Goal: Task Accomplishment & Management: Manage account settings

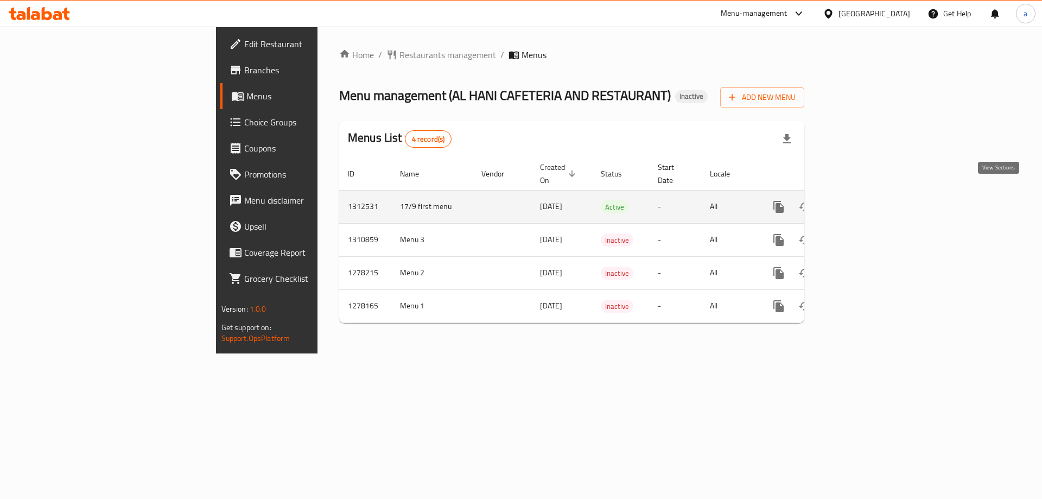
click at [862, 202] on icon "enhanced table" at bounding box center [857, 207] width 10 height 10
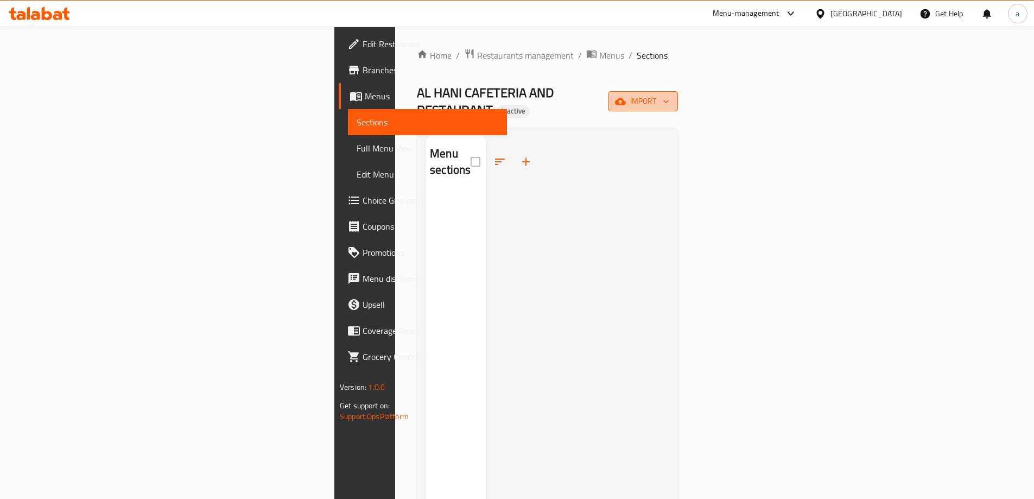
click at [669, 94] on span "import" at bounding box center [643, 101] width 52 height 14
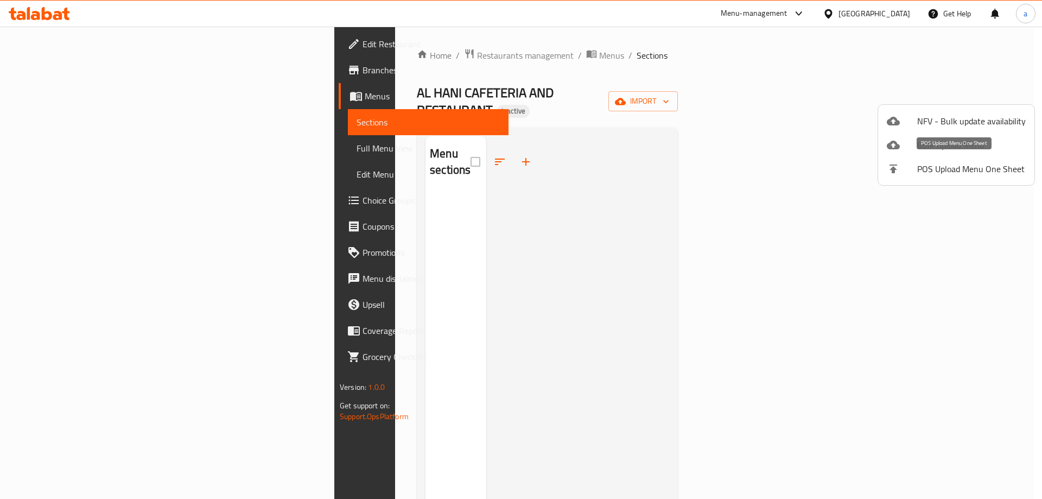
click at [955, 168] on span "POS Upload Menu One Sheet" at bounding box center [971, 168] width 109 height 13
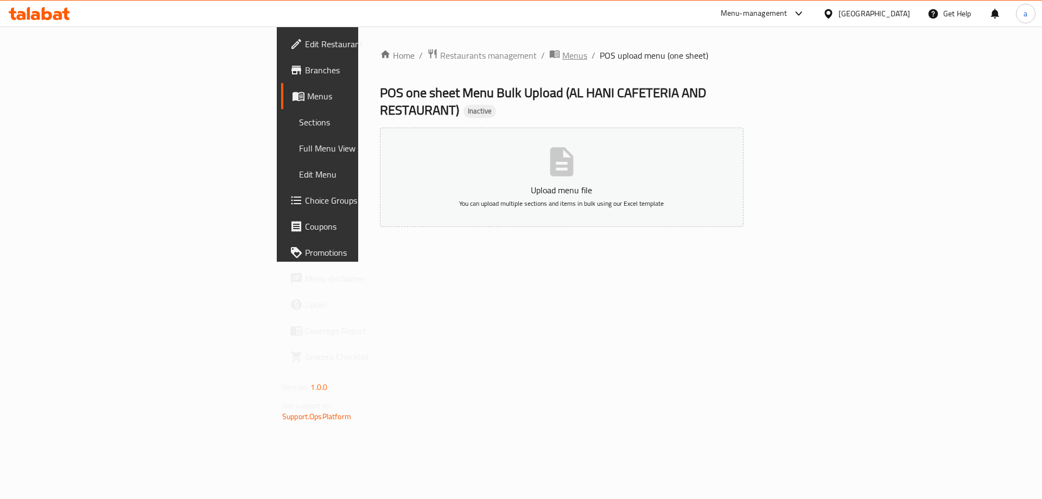
click at [562, 61] on span "Menus" at bounding box center [574, 55] width 25 height 13
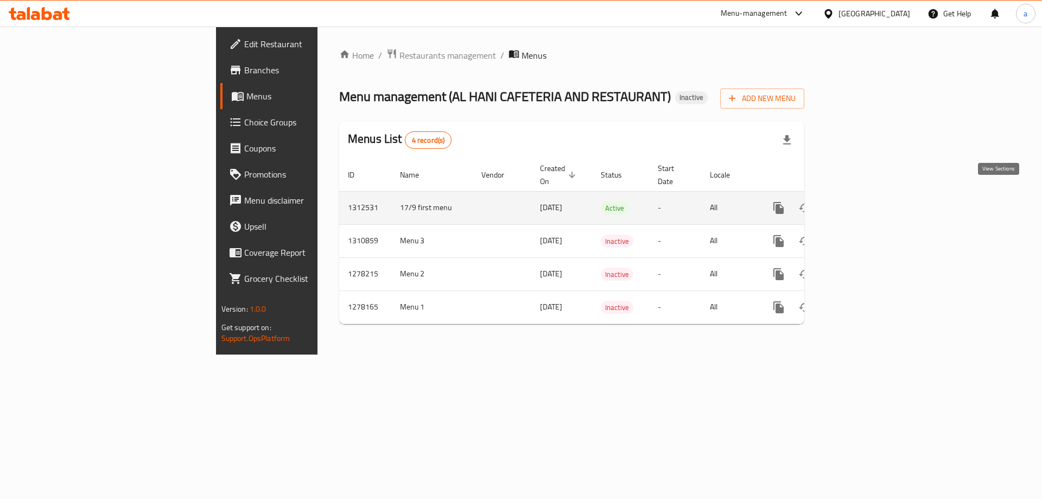
click at [863, 201] on icon "enhanced table" at bounding box center [856, 207] width 13 height 13
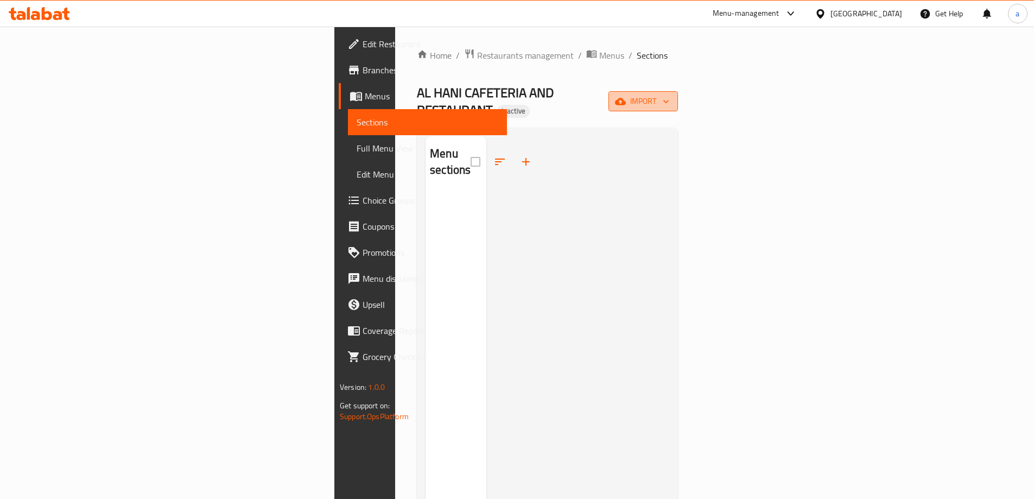
click at [669, 94] on span "import" at bounding box center [643, 101] width 52 height 14
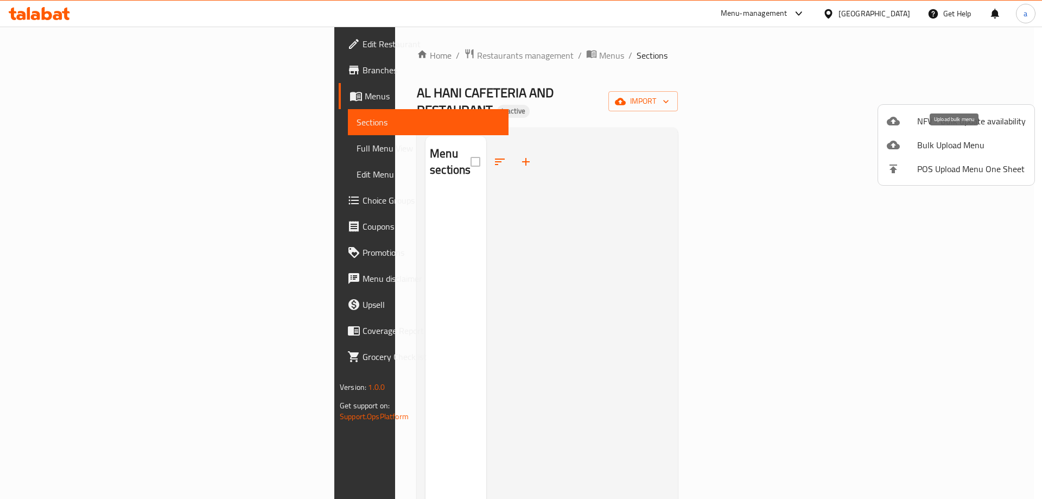
click at [968, 141] on span "Bulk Upload Menu" at bounding box center [971, 144] width 109 height 13
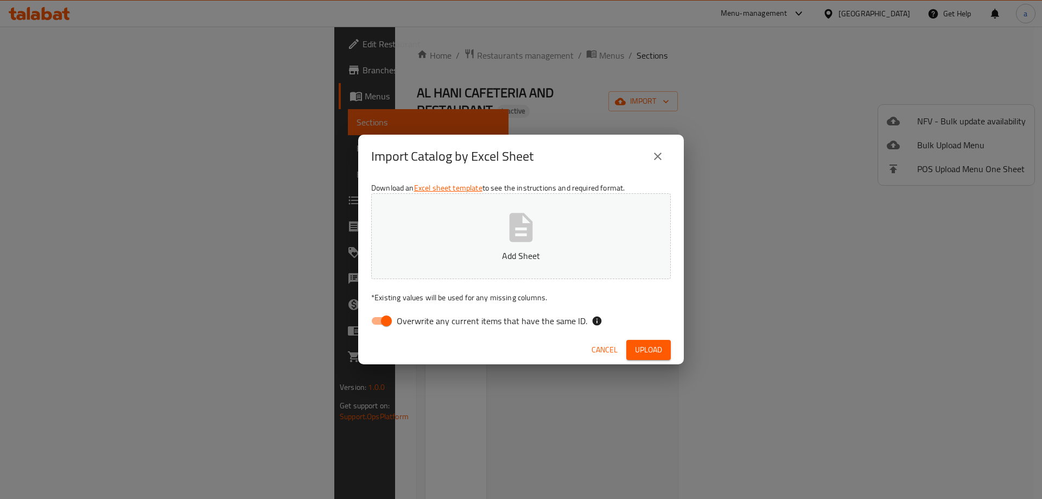
click at [391, 318] on input "Overwrite any current items that have the same ID." at bounding box center [386, 320] width 62 height 21
checkbox input "false"
click at [653, 359] on button "Upload" at bounding box center [648, 350] width 44 height 20
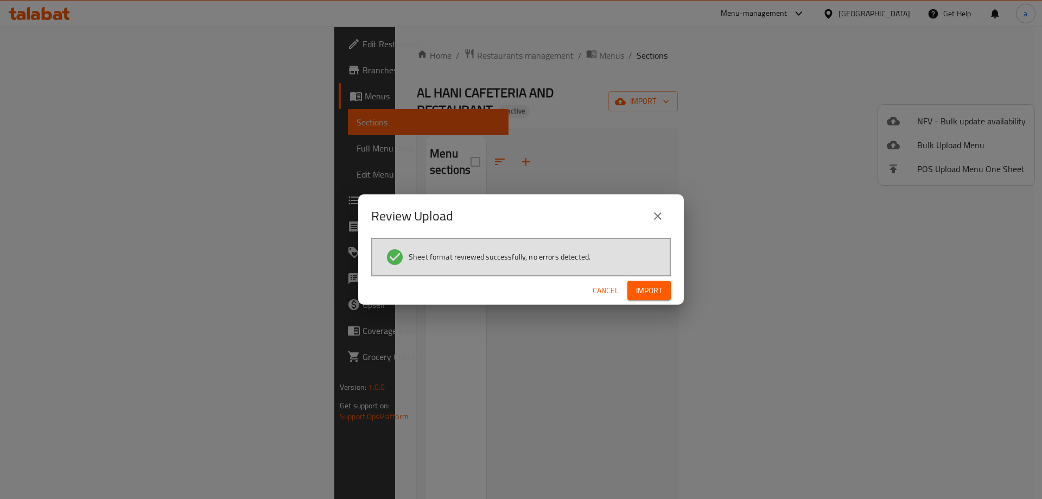
click at [648, 297] on span "Import" at bounding box center [649, 291] width 26 height 14
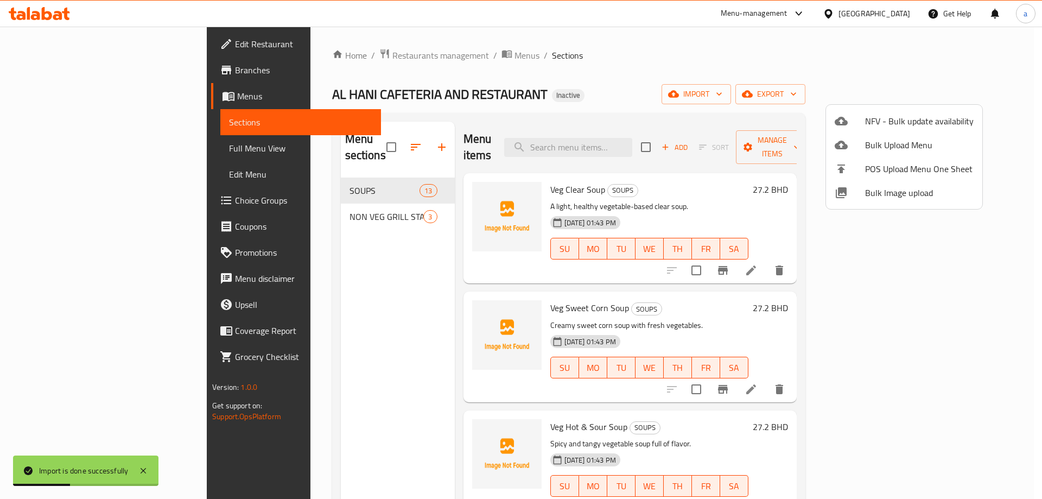
click at [284, 177] on div at bounding box center [521, 249] width 1042 height 499
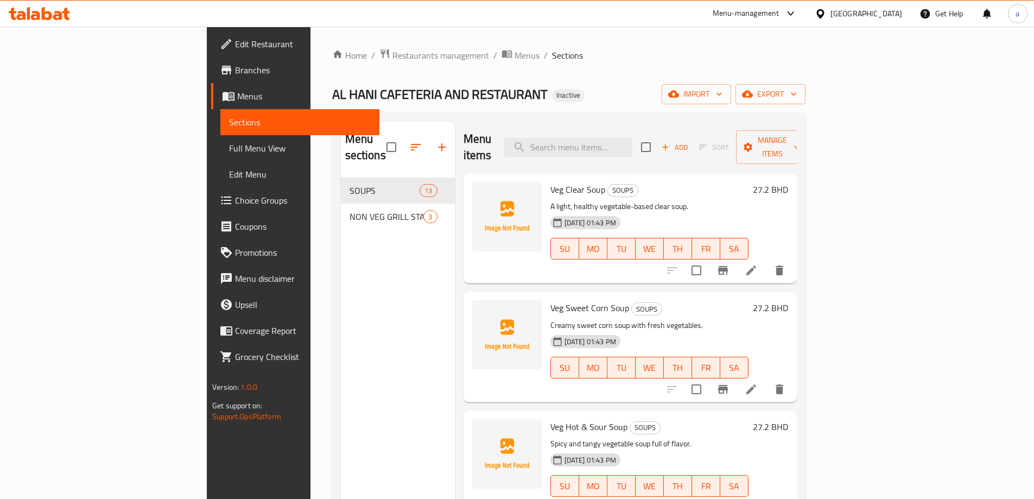
click at [229, 152] on span "Full Menu View" at bounding box center [300, 148] width 142 height 13
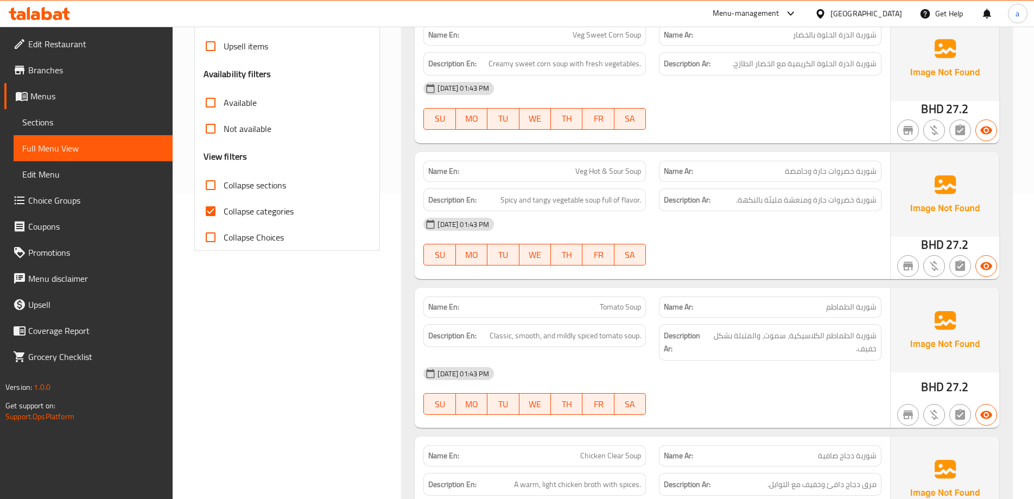
scroll to position [271, 0]
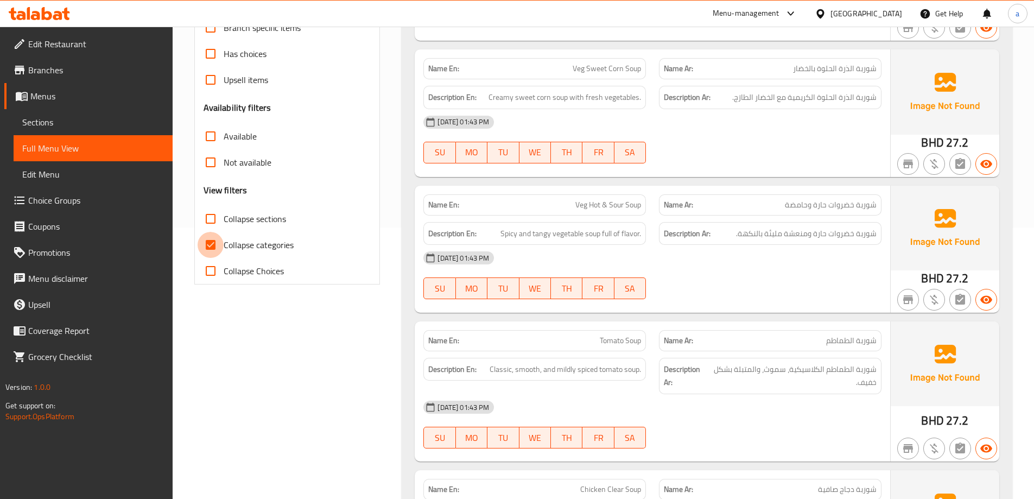
click at [215, 241] on input "Collapse categories" at bounding box center [210, 245] width 26 height 26
checkbox input "false"
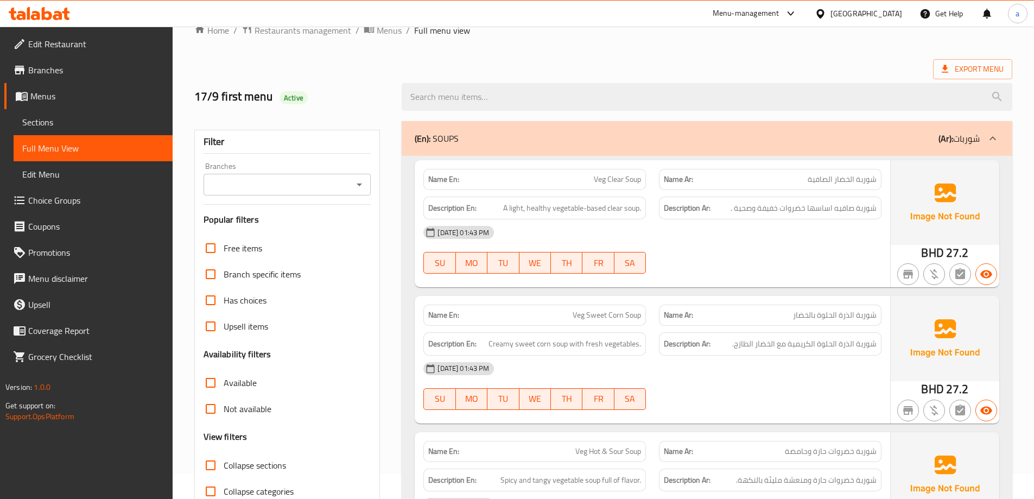
scroll to position [0, 0]
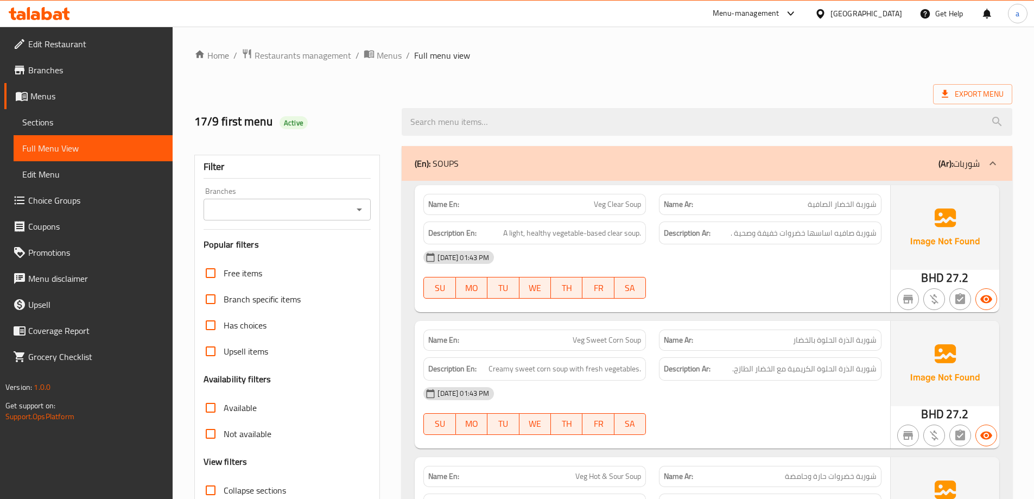
click at [79, 72] on span "Branches" at bounding box center [96, 69] width 136 height 13
